Goal: Task Accomplishment & Management: Use online tool/utility

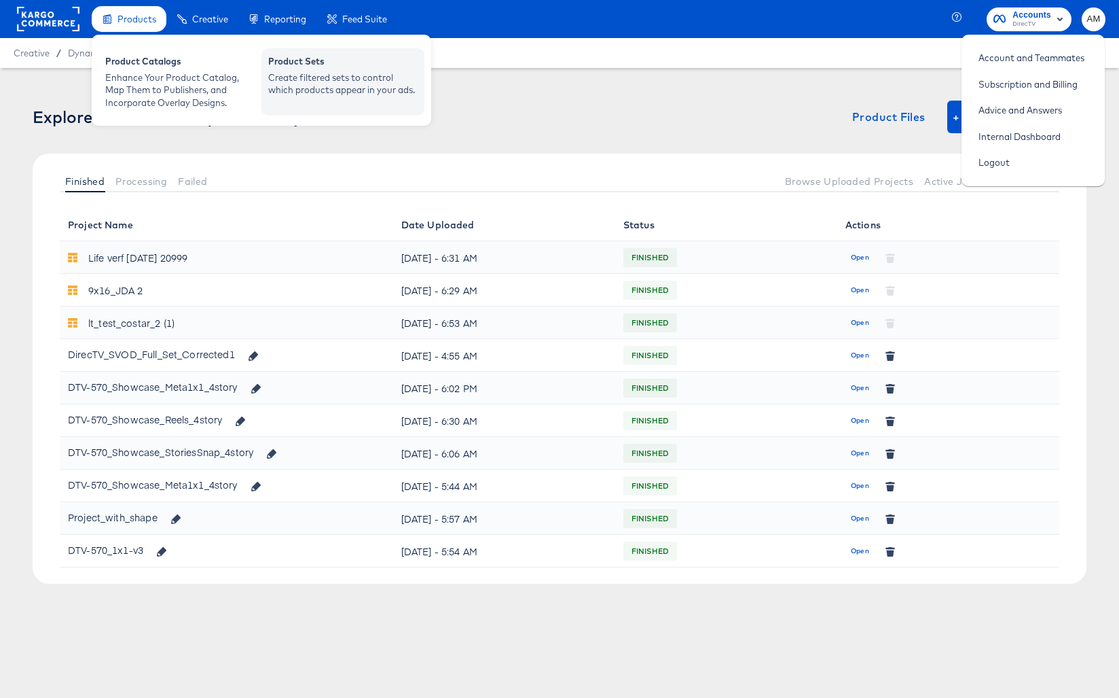
click at [351, 85] on div "Create filtered sets to control which products appear in your ads." at bounding box center [342, 83] width 149 height 25
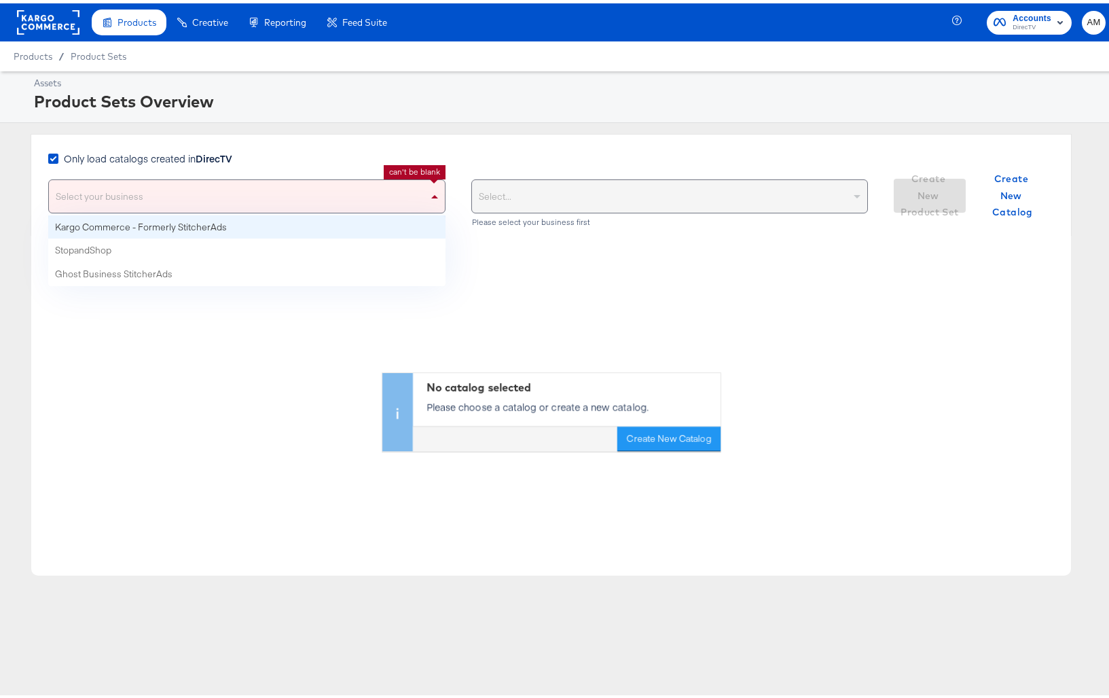
click at [431, 194] on span at bounding box center [434, 193] width 7 height 3
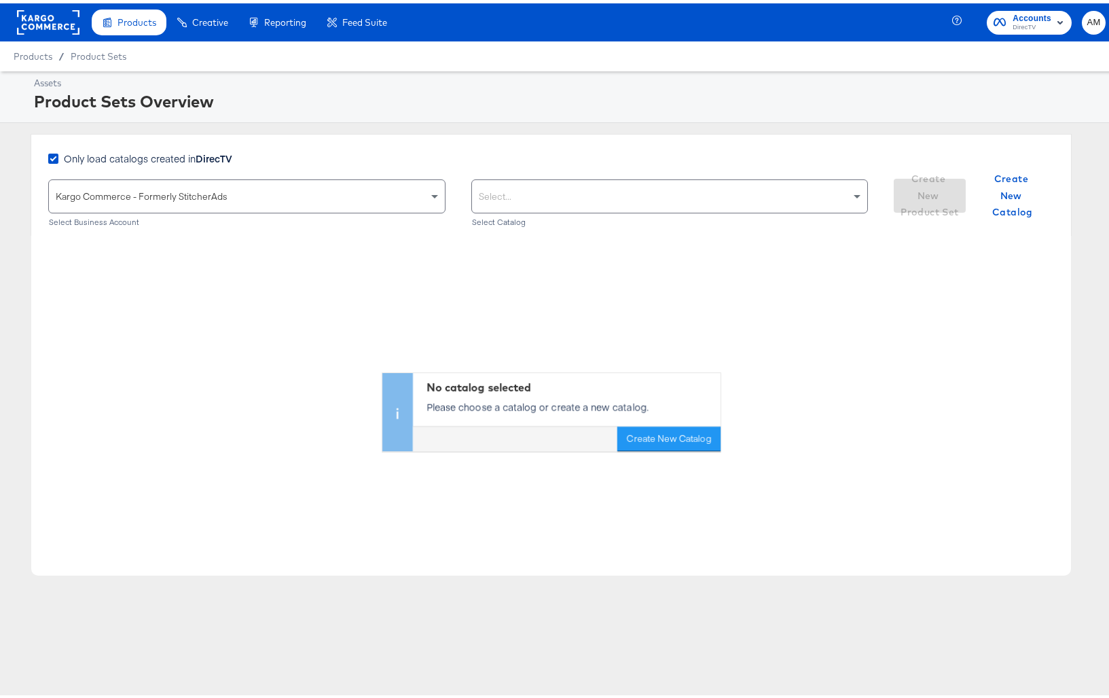
click at [662, 186] on div "Select..." at bounding box center [670, 193] width 396 height 33
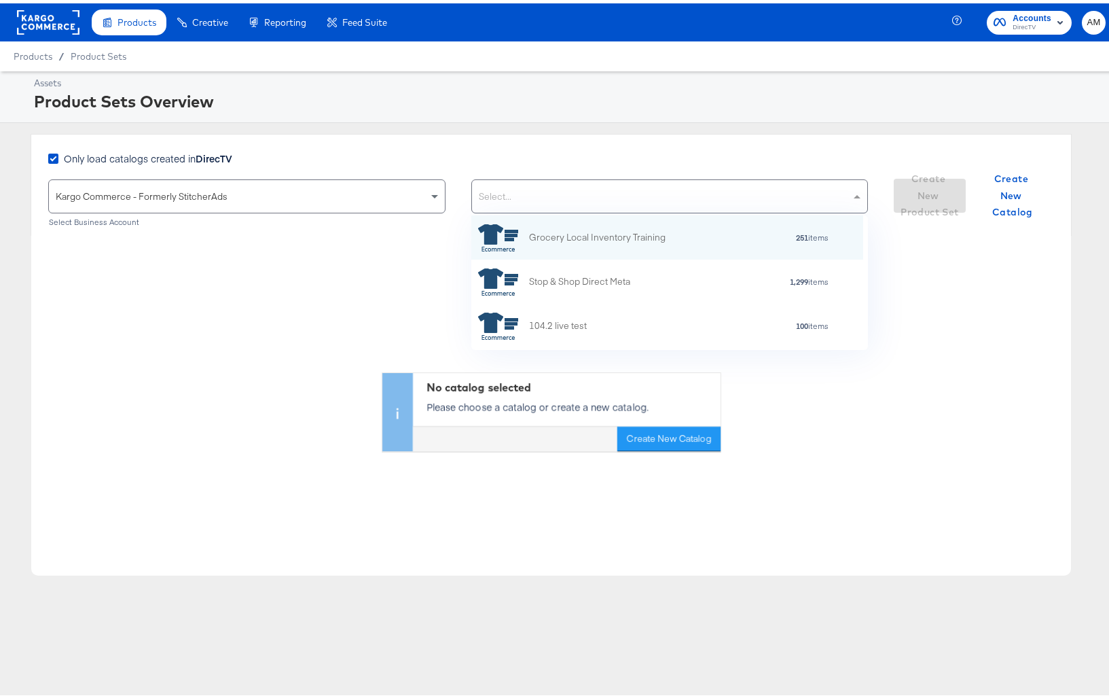
scroll to position [124, 382]
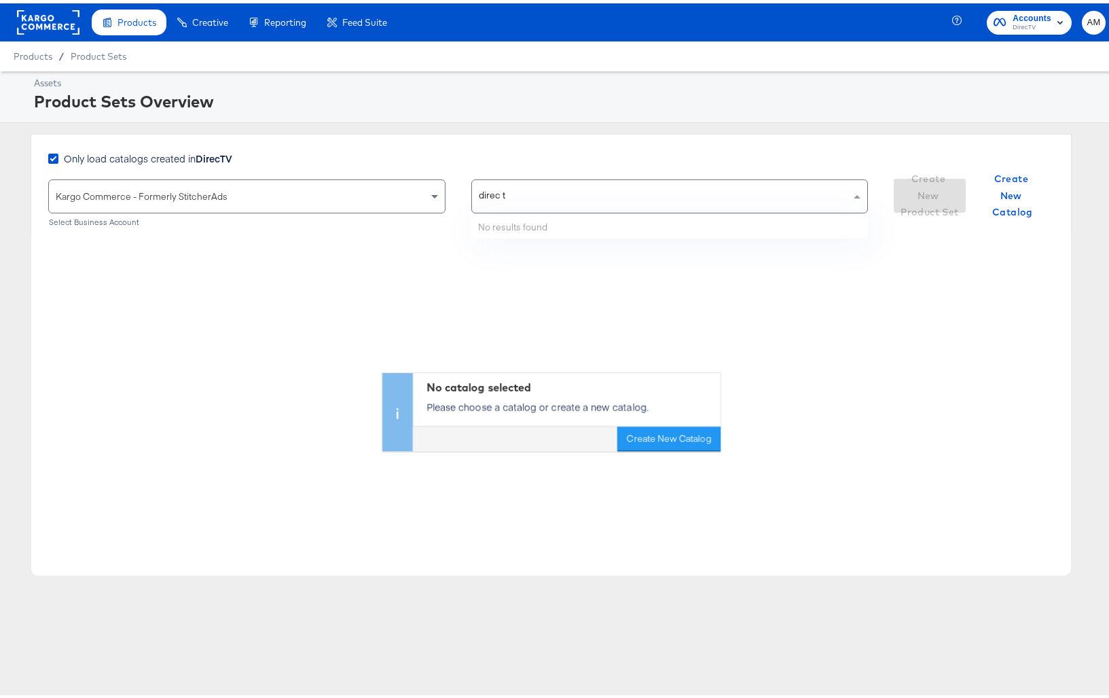
type input "direc tv"
click at [50, 156] on icon at bounding box center [53, 155] width 10 height 10
click at [0, 0] on input "Only load catalogs created in DirecTV" at bounding box center [0, 0] width 0 height 0
click at [584, 194] on div "Choose the product catalog that includes what you want to sell" at bounding box center [670, 193] width 396 height 33
type input "direc tv"
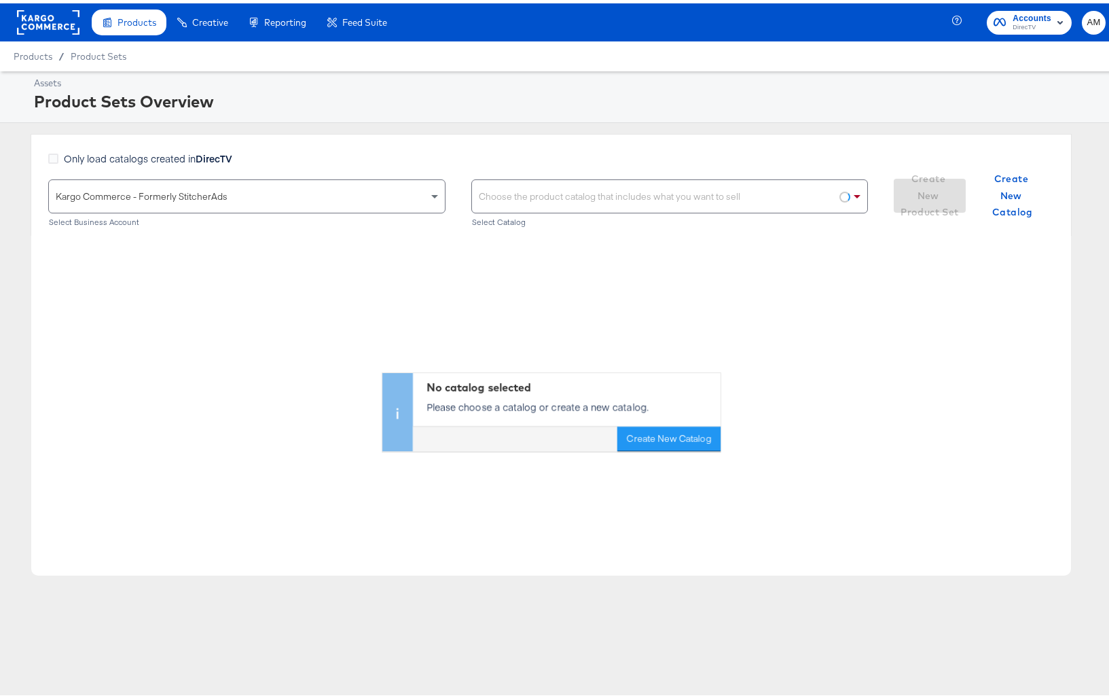
click at [662, 191] on div "Choose the product catalog that includes what you want to sell" at bounding box center [670, 193] width 396 height 33
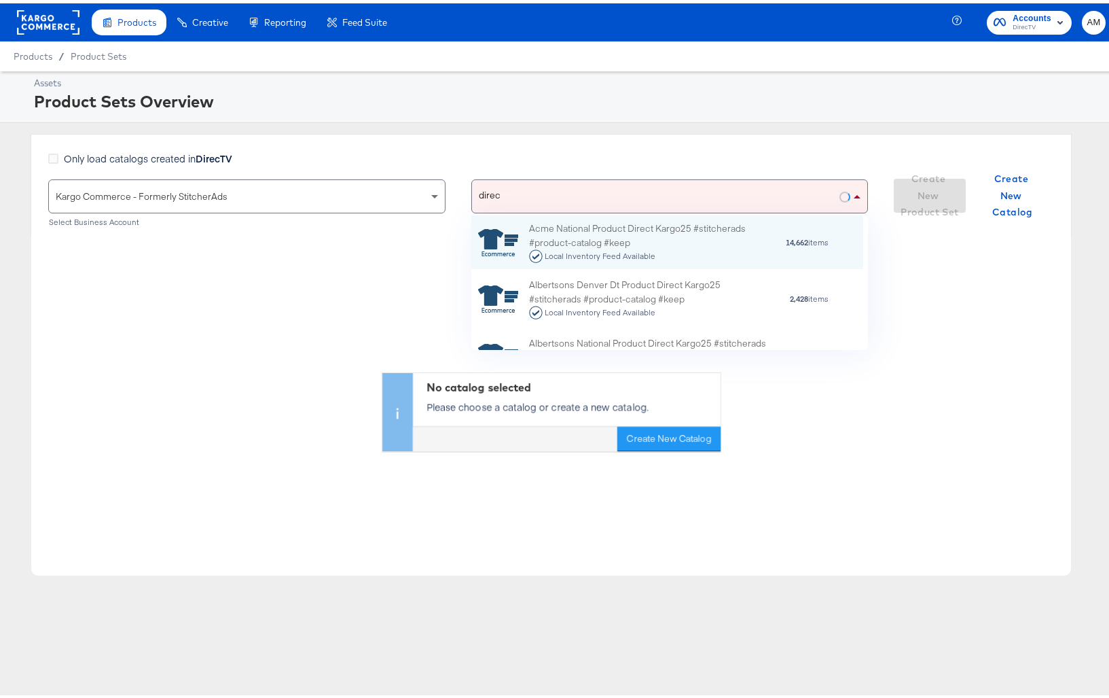
type input "direc t"
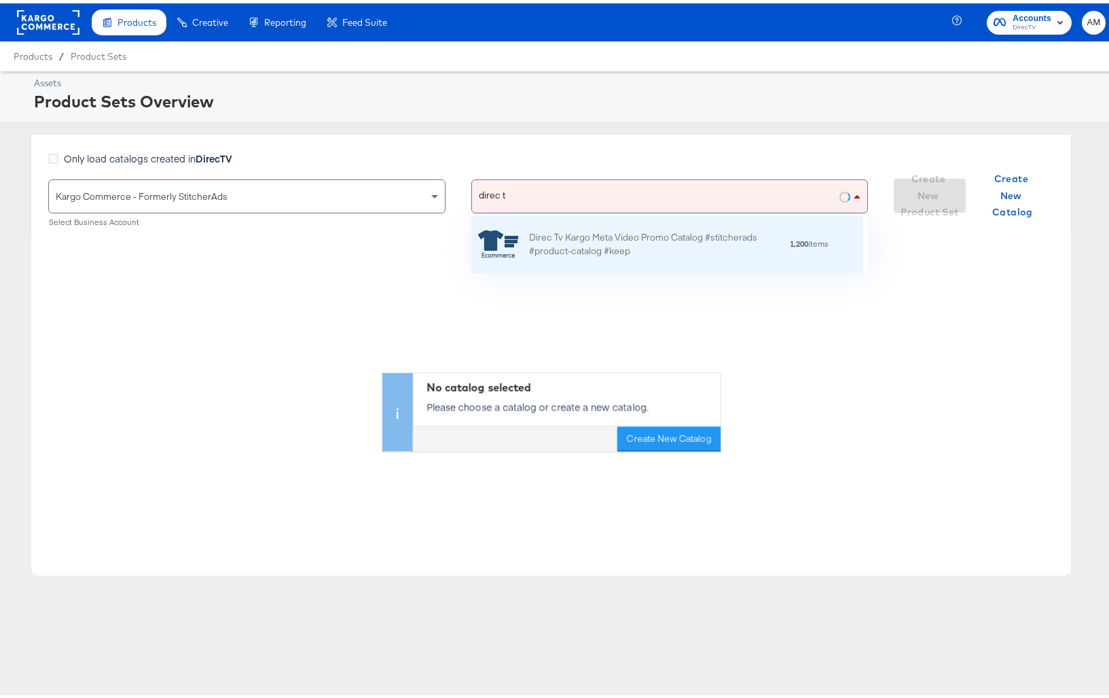
click at [648, 223] on div "Direc Tv Kargo Meta Video Promo Catalog #stitcherads #product-catalog #keep 1,2…" at bounding box center [667, 241] width 392 height 58
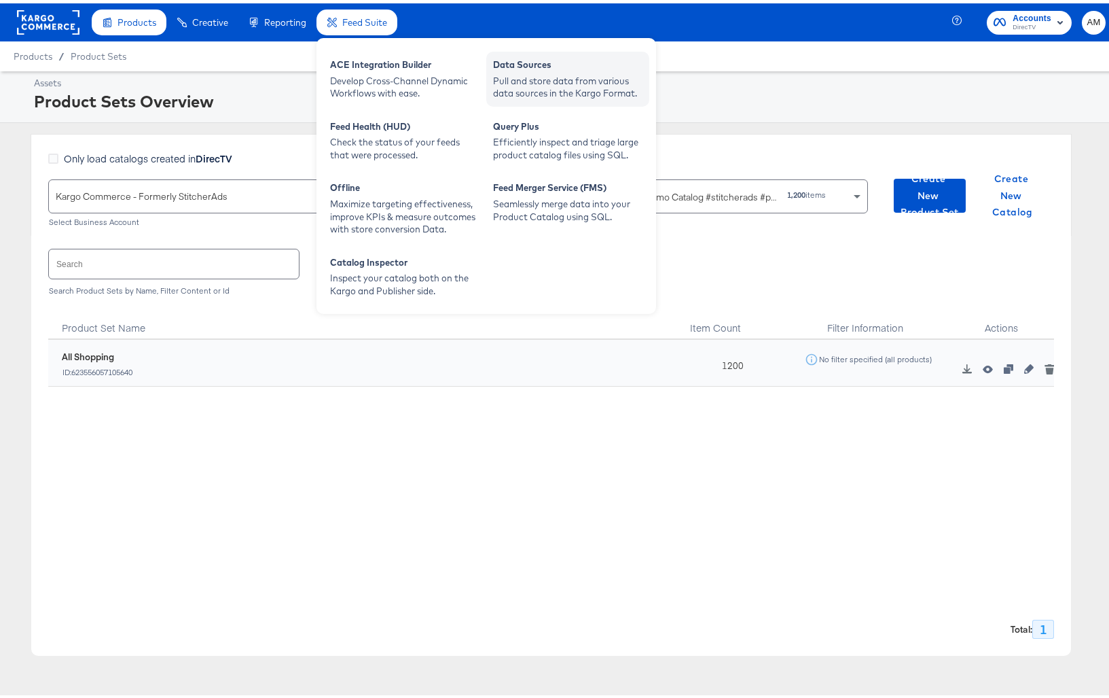
click at [557, 94] on div "Pull and store data from various data sources in the Kargo Format." at bounding box center [567, 83] width 149 height 25
